Goal: Find specific page/section: Find specific page/section

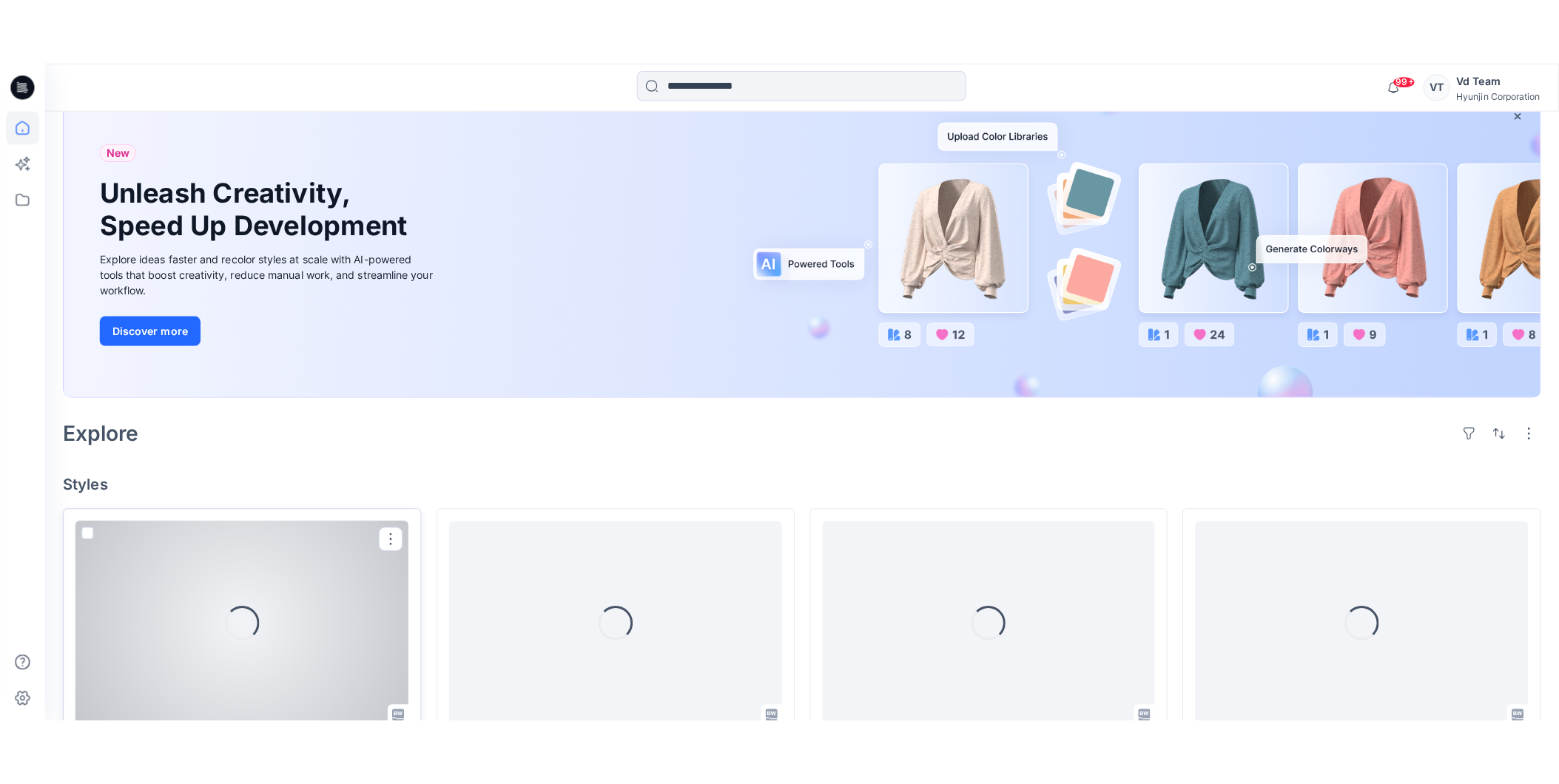
scroll to position [246, 0]
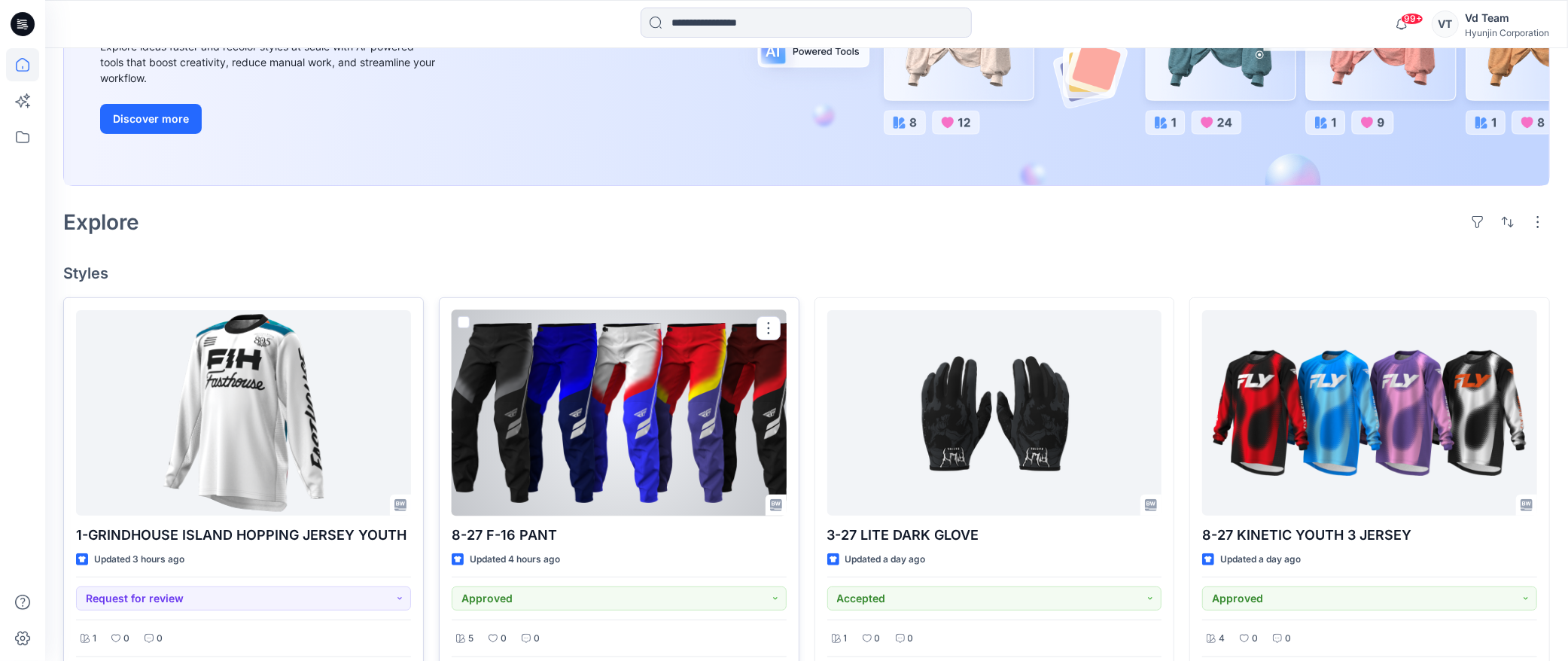
click at [458, 329] on div at bounding box center [464, 326] width 12 height 18
click at [458, 317] on span at bounding box center [464, 323] width 12 height 12
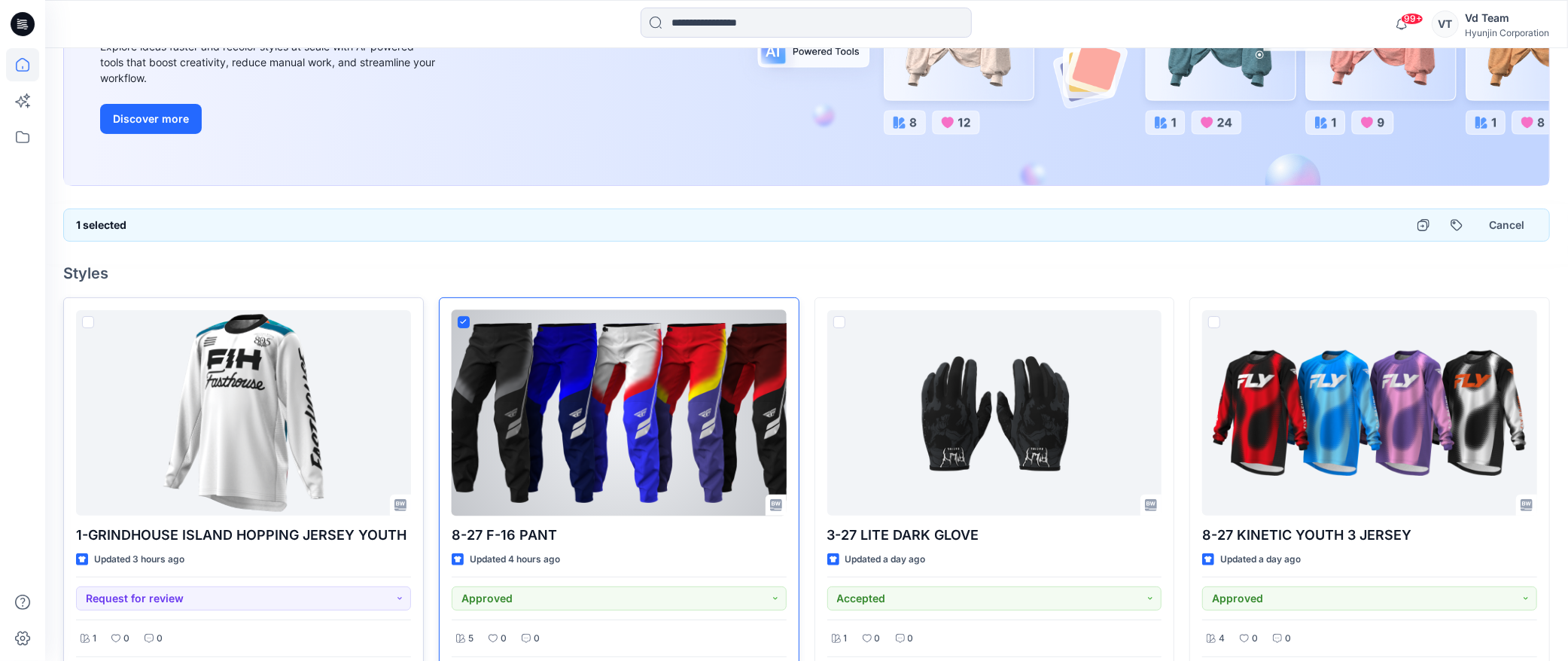
click at [531, 447] on div at bounding box center [619, 413] width 335 height 205
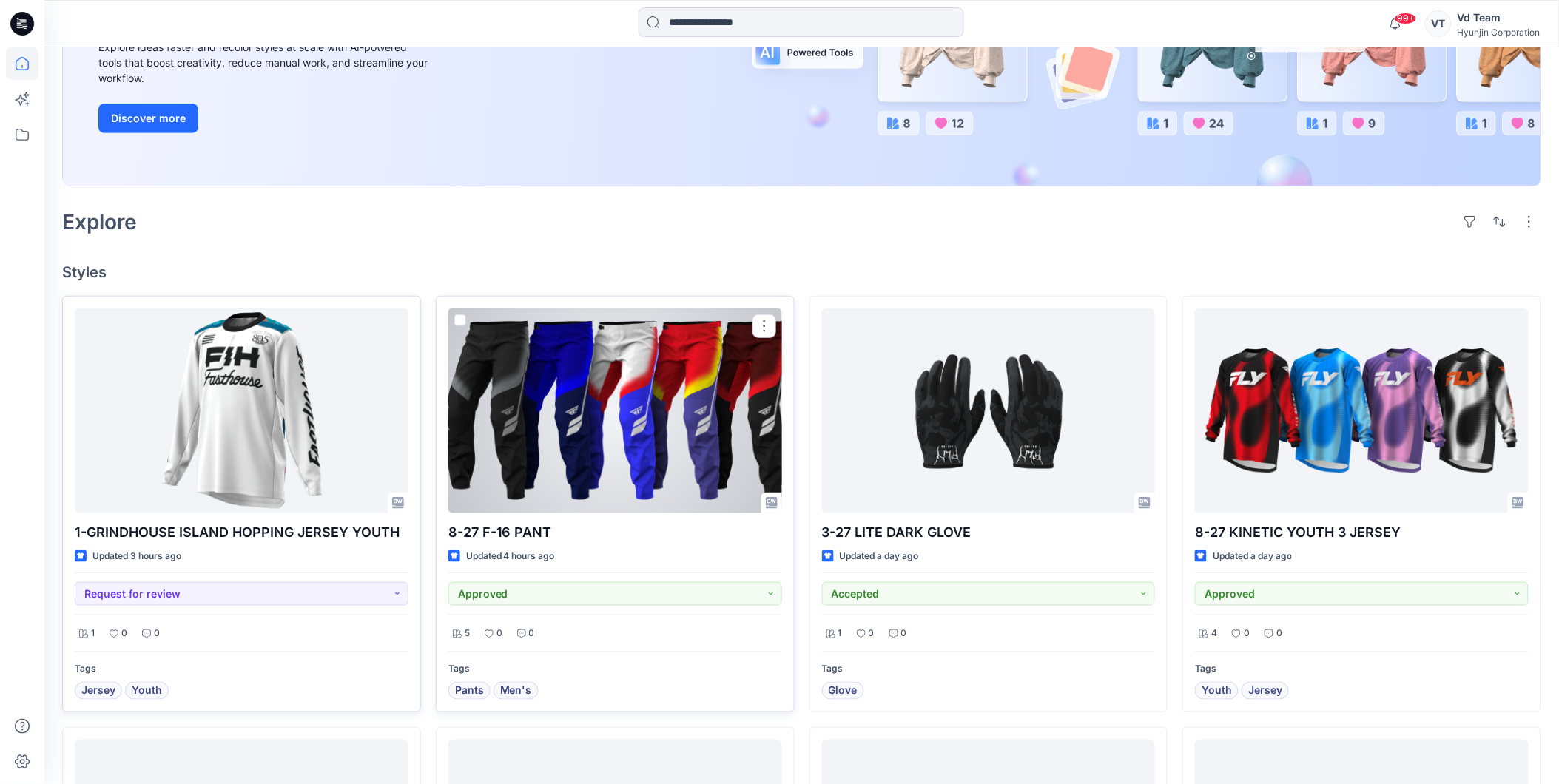
click at [586, 378] on div at bounding box center [615, 411] width 333 height 205
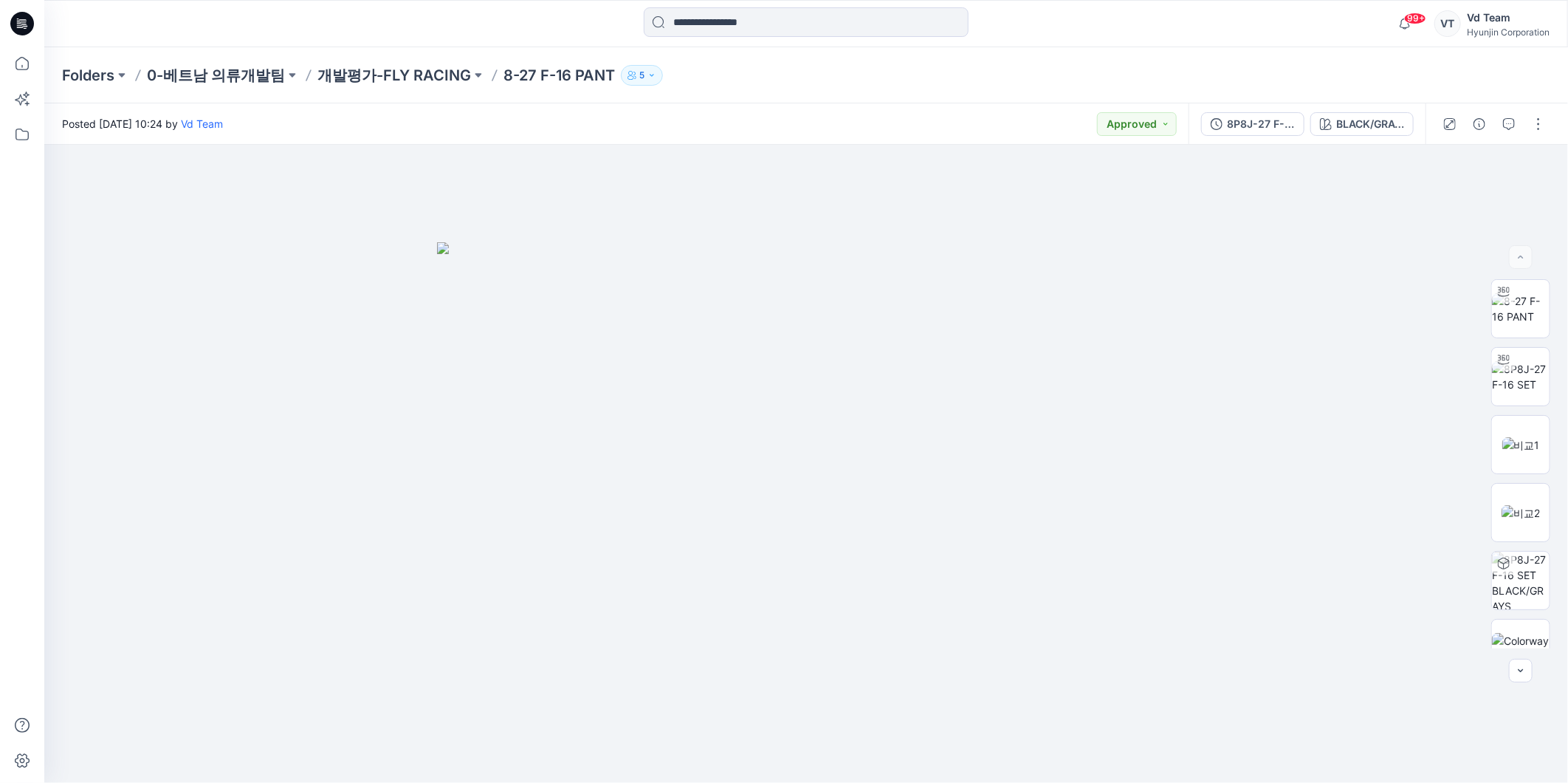
click at [395, 67] on p "개발평가-FLY RACING" at bounding box center [394, 76] width 154 height 21
